Goal: Information Seeking & Learning: Learn about a topic

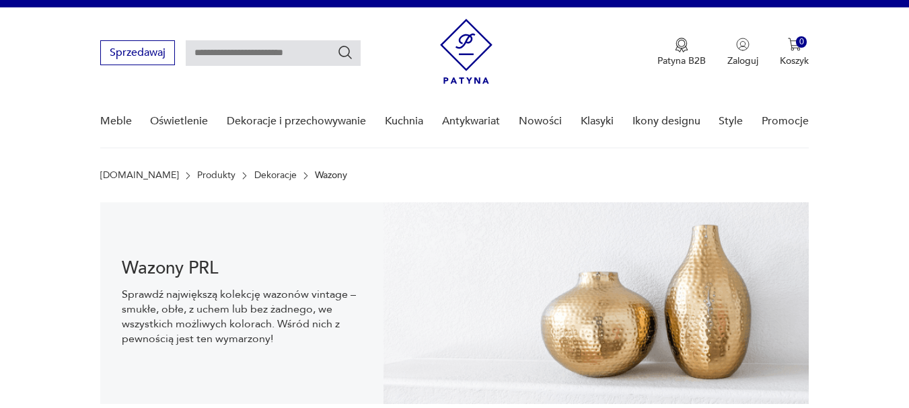
click at [9, 63] on nav "Sprzedawaj Patyna B2B Zaloguj 0 Koszyk Twój koszyk ( 0 ) Brak produktów w koszy…" at bounding box center [454, 77] width 909 height 141
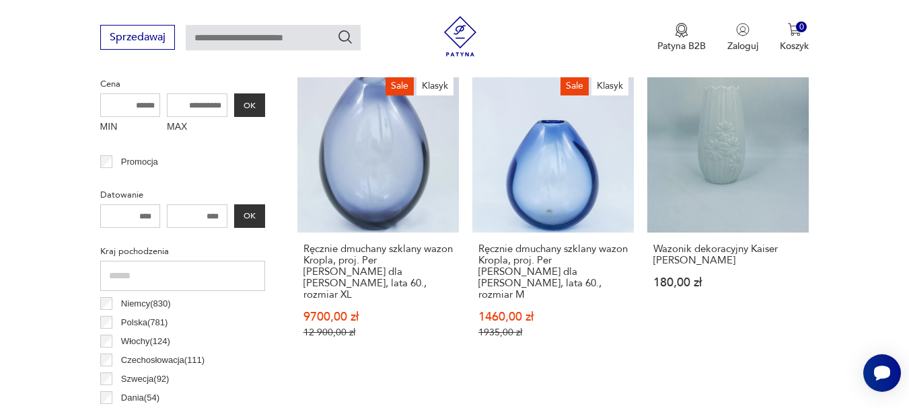
scroll to position [558, 0]
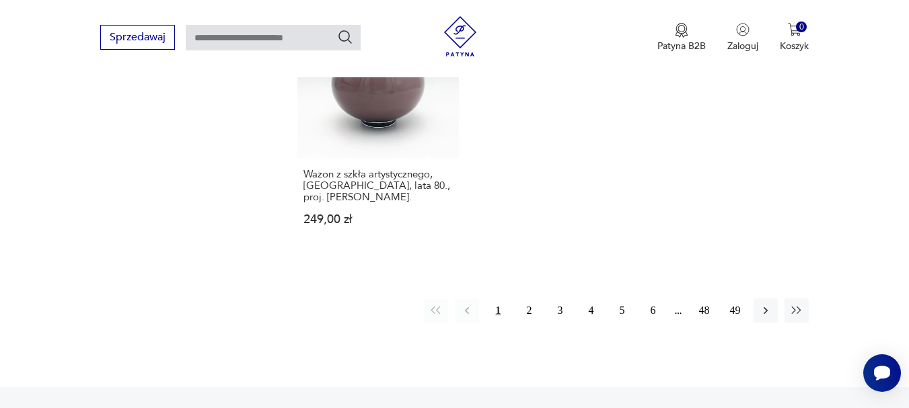
scroll to position [2039, 0]
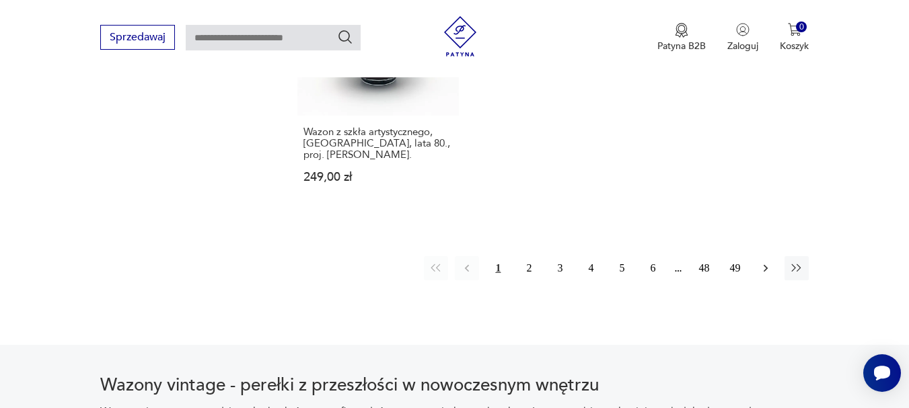
click at [766, 262] on icon "button" at bounding box center [765, 268] width 13 height 13
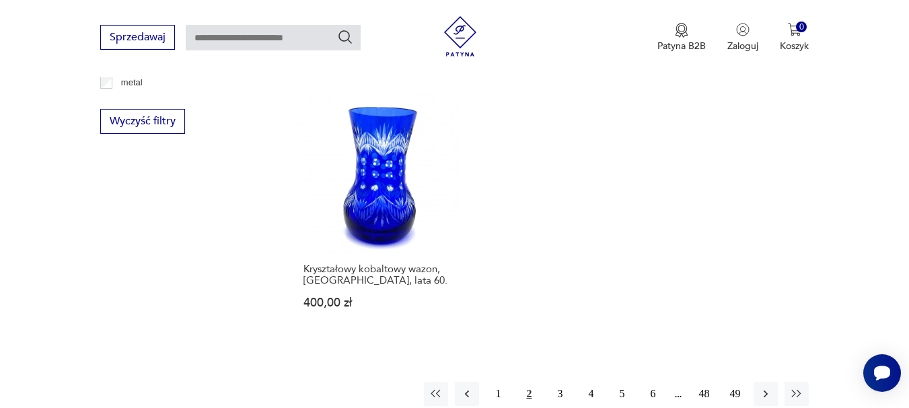
scroll to position [1905, 0]
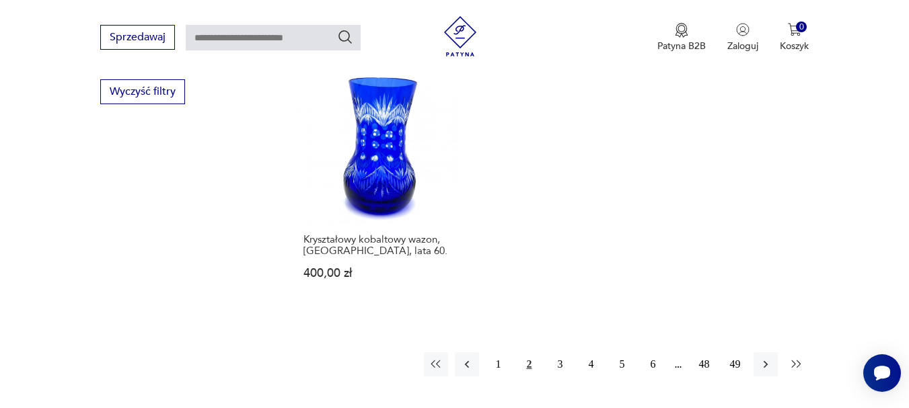
click at [797, 358] on icon "button" at bounding box center [796, 364] width 13 height 13
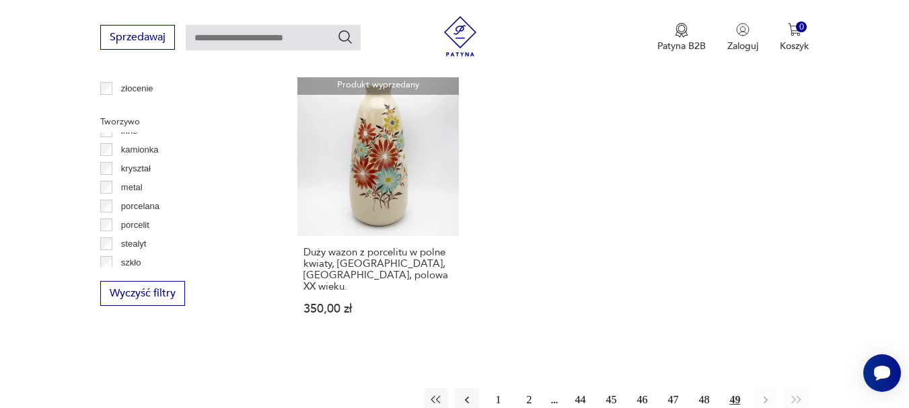
scroll to position [73, 0]
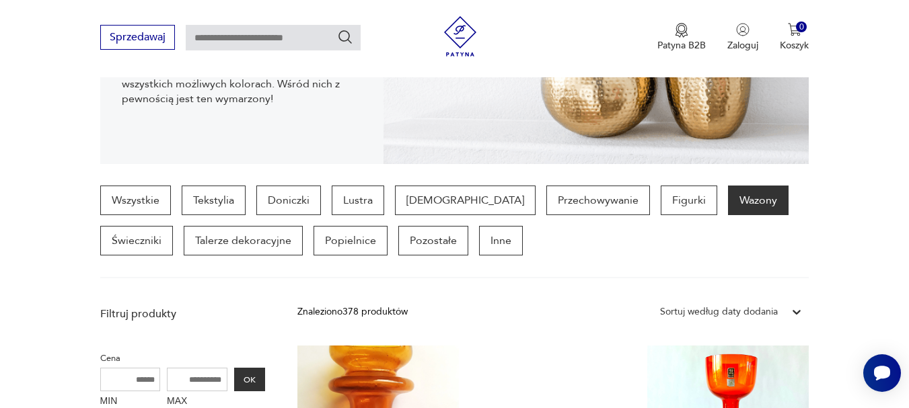
scroll to position [269, 0]
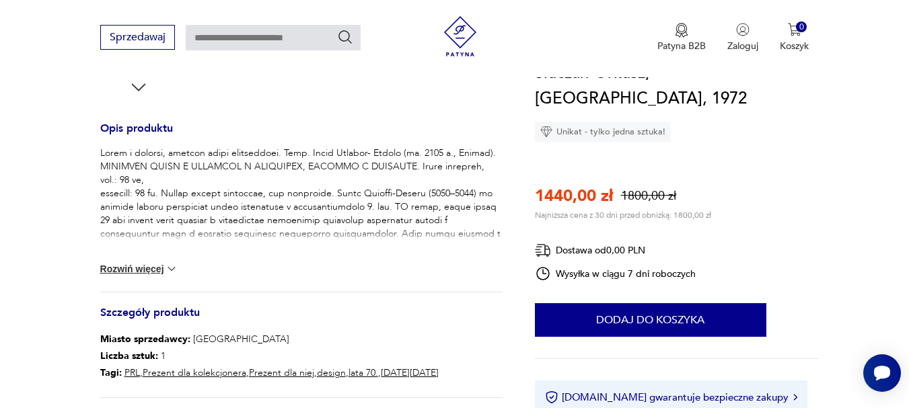
scroll to position [538, 0]
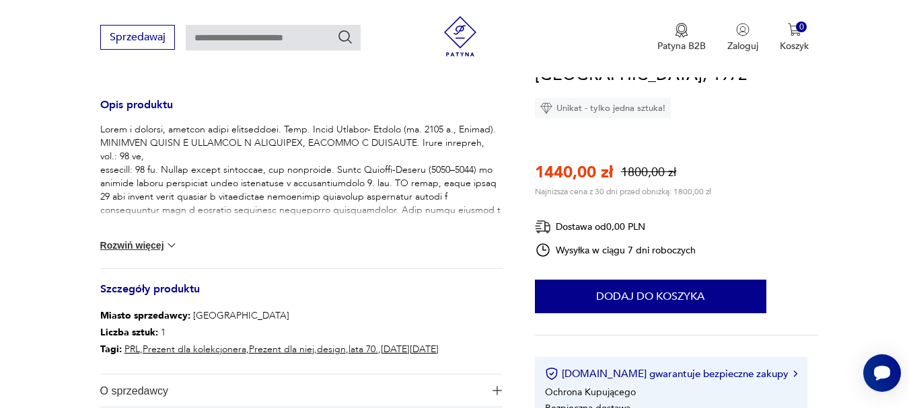
click at [126, 246] on button "Rozwiń więcej" at bounding box center [139, 245] width 78 height 13
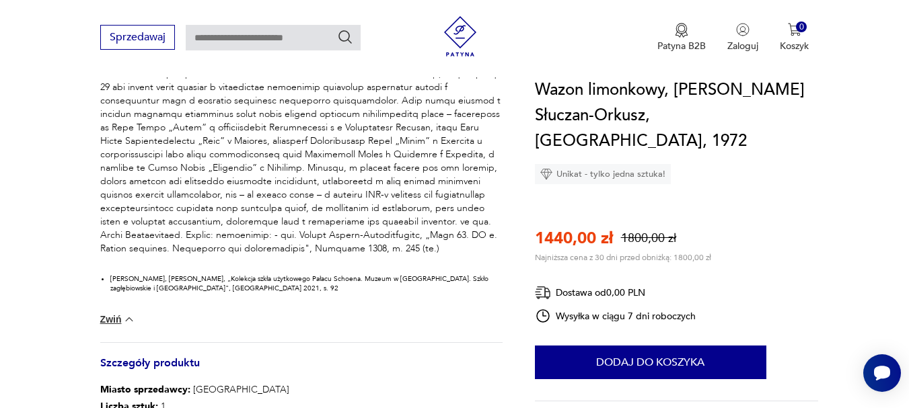
scroll to position [606, 0]
